Goal: Transaction & Acquisition: Purchase product/service

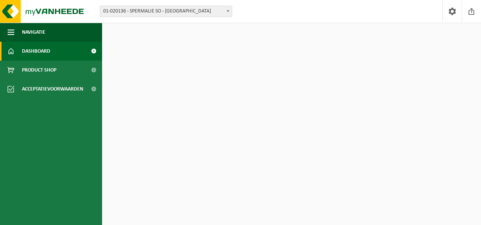
click at [221, 13] on span "01-020136 - SPERMALIE SO - [GEOGRAPHIC_DATA]" at bounding box center [166, 11] width 132 height 11
click at [11, 31] on span "button" at bounding box center [11, 32] width 7 height 19
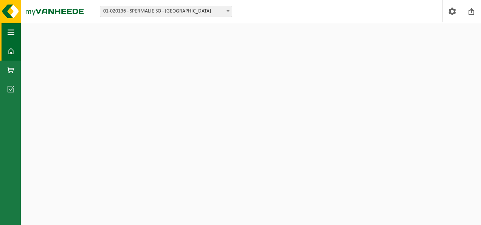
click at [11, 31] on span "button" at bounding box center [11, 32] width 7 height 19
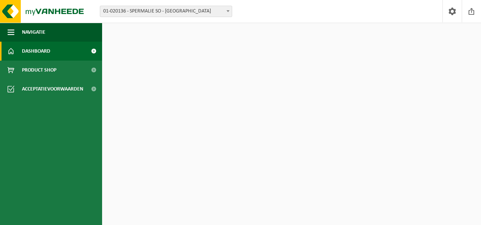
click at [30, 51] on span "Dashboard" at bounding box center [36, 51] width 28 height 19
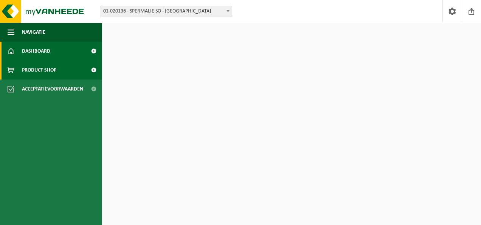
click at [35, 69] on span "Product Shop" at bounding box center [39, 70] width 34 height 19
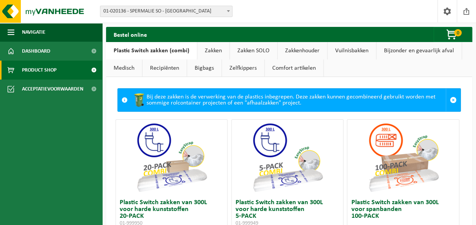
click at [219, 51] on link "Zakken" at bounding box center [213, 50] width 32 height 17
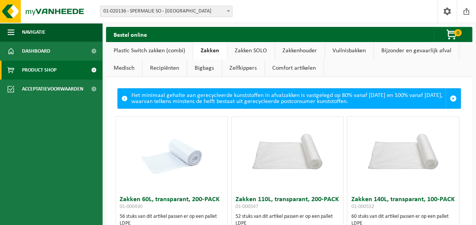
click at [287, 144] on img at bounding box center [288, 145] width 112 height 56
click at [310, 148] on img at bounding box center [288, 145] width 112 height 56
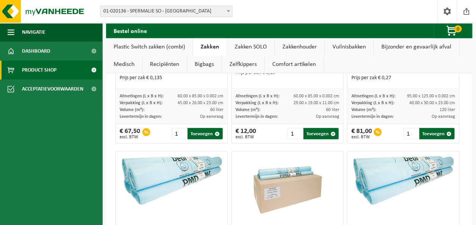
scroll to position [955, 0]
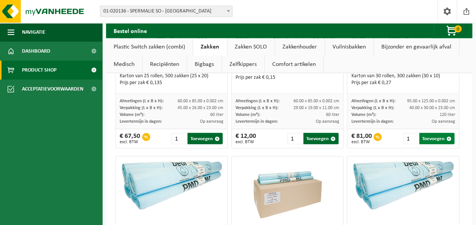
click at [430, 135] on button "Toevoegen" at bounding box center [436, 138] width 35 height 11
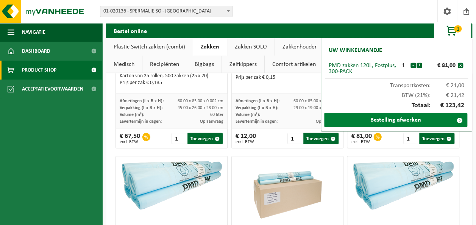
click at [394, 120] on link "Bestelling afwerken" at bounding box center [395, 120] width 143 height 14
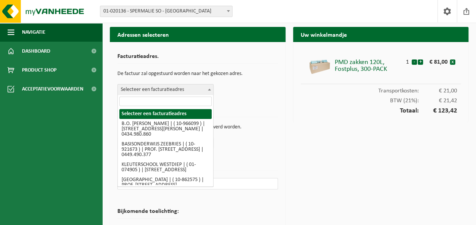
click at [202, 89] on span "Selecteer een facturatieadres" at bounding box center [165, 89] width 95 height 11
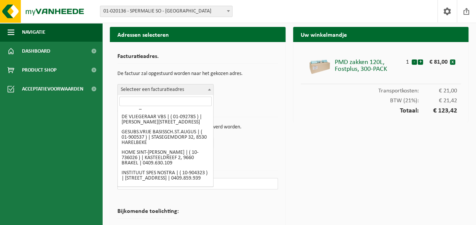
scroll to position [369, 0]
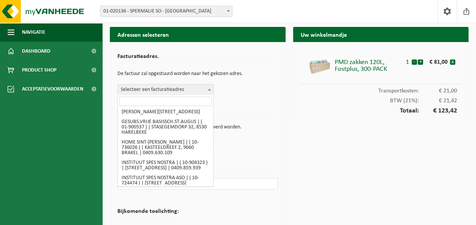
click at [160, 102] on input "search" at bounding box center [165, 100] width 92 height 9
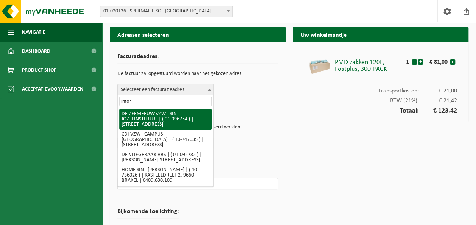
scroll to position [0, 0]
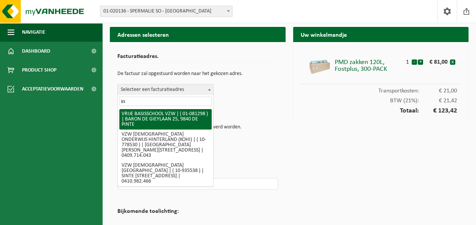
type input "i"
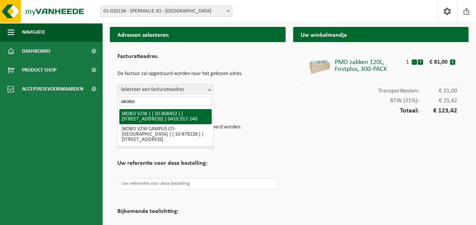
type input "skobo"
select select "36592"
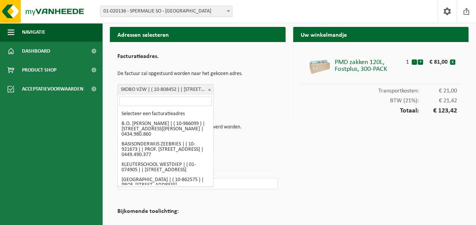
click at [209, 88] on span at bounding box center [209, 89] width 8 height 10
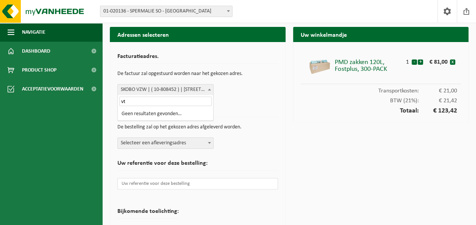
type input "v"
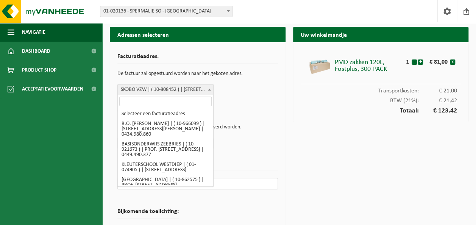
scroll to position [2839, 0]
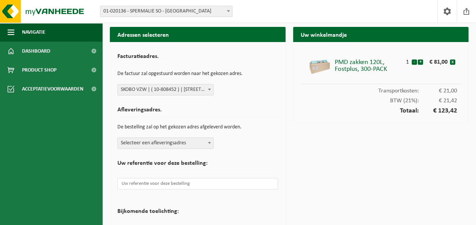
click at [255, 139] on div "Afleveringsadres. De bestelling zal op het gekozen adres afgeleverd worden. Sel…" at bounding box center [197, 126] width 160 height 46
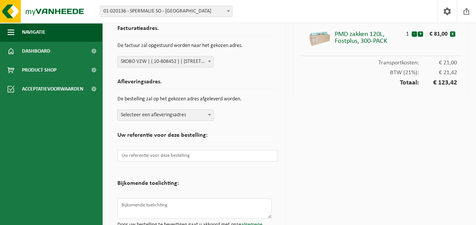
scroll to position [28, 0]
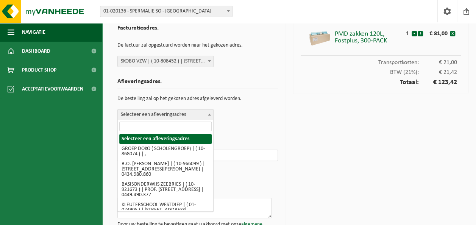
click at [209, 114] on b at bounding box center [209, 115] width 3 height 2
click at [165, 127] on input "search" at bounding box center [165, 125] width 92 height 9
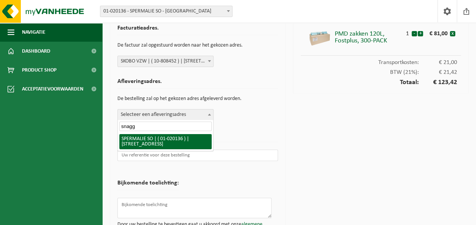
type input "snagg"
select select "10844"
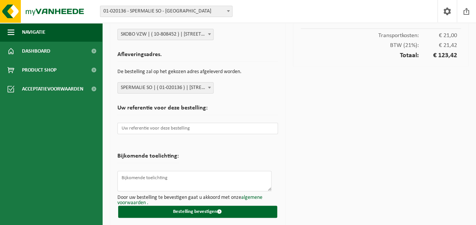
scroll to position [58, 0]
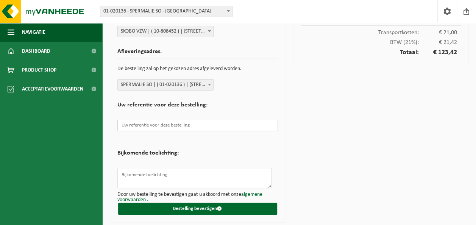
click at [167, 125] on input "text" at bounding box center [197, 125] width 160 height 11
paste input "4278dFDdF4"
type input "4"
click at [166, 126] on input "text" at bounding box center [197, 125] width 160 height 11
paste input "20250591"
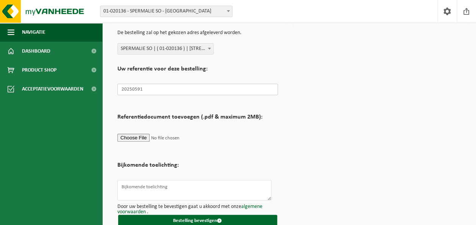
scroll to position [106, 0]
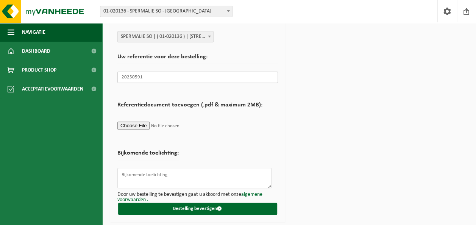
type input "20250591"
click at [160, 176] on textarea at bounding box center [194, 178] width 154 height 20
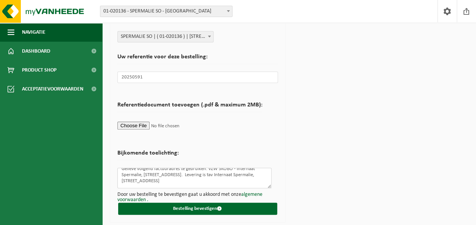
scroll to position [12, 0]
type textarea "Gelieve volgend factuuradres te gebruiken: VZW SKOBO - Internaat Spermalie, Vaa…"
click at [144, 130] on input "file" at bounding box center [189, 125] width 145 height 11
type input "C:\fakepath\Bestelling 07 10 2025.pdf"
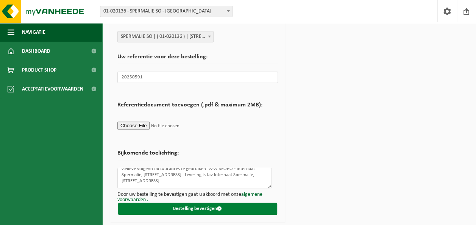
click at [206, 207] on button "Bestelling bevestigen" at bounding box center [197, 208] width 159 height 12
